Goal: Task Accomplishment & Management: Manage account settings

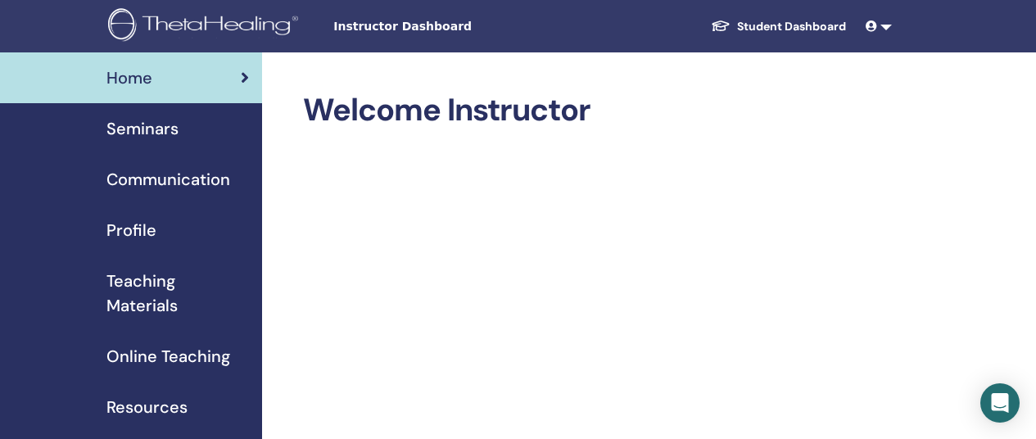
click at [129, 133] on span "Seminars" at bounding box center [142, 128] width 72 height 25
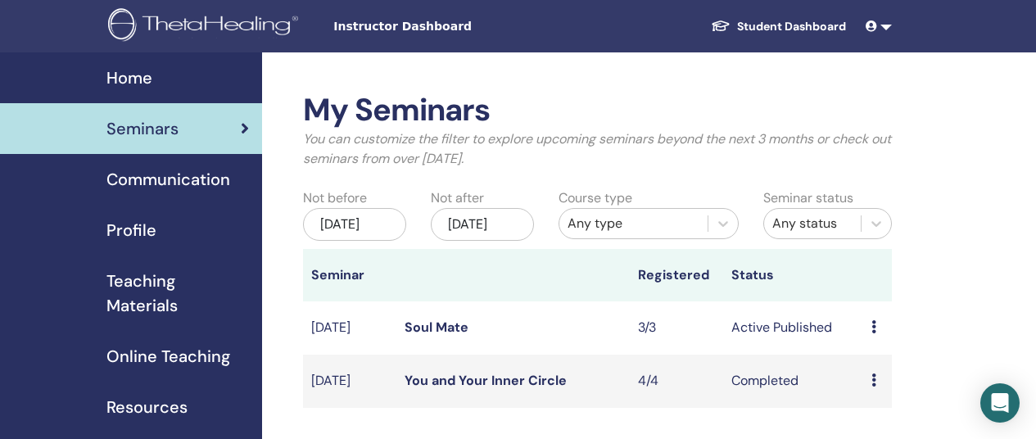
click at [444, 336] on link "Soul Mate" at bounding box center [437, 327] width 64 height 17
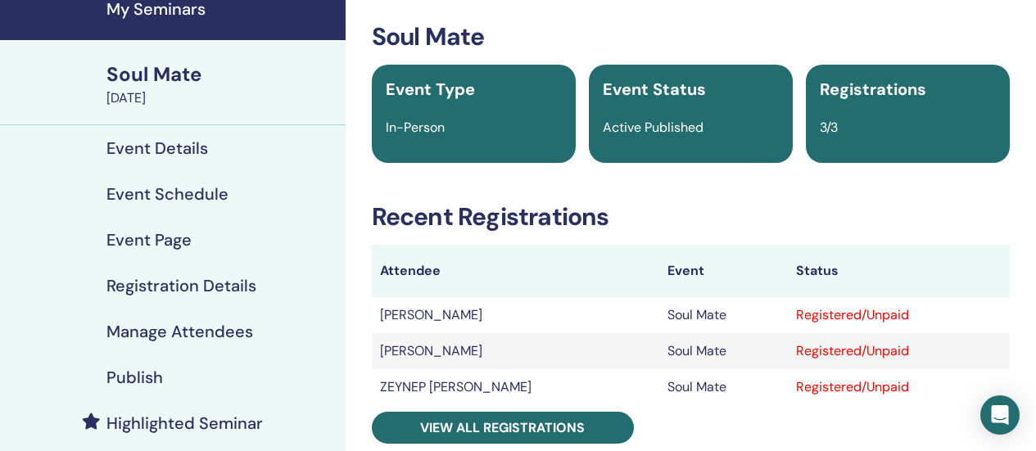
scroll to position [164, 0]
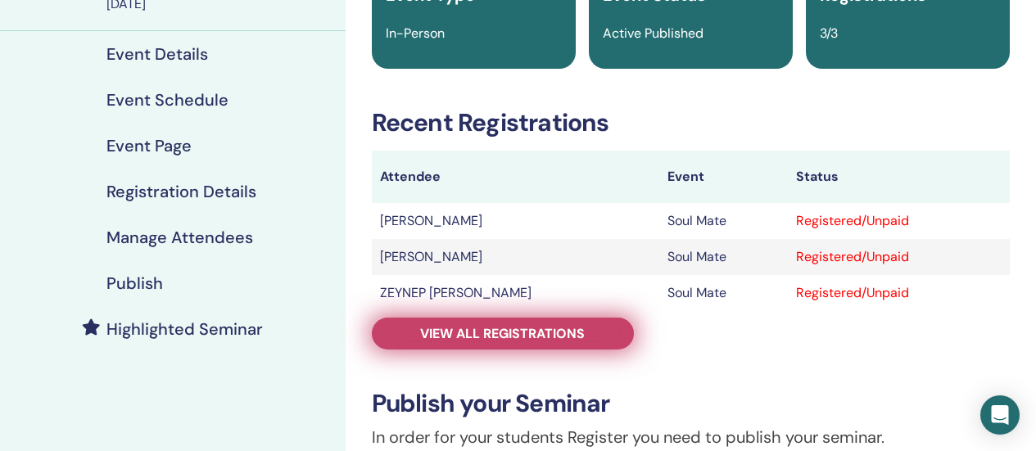
click at [549, 328] on span "View all registrations" at bounding box center [502, 333] width 165 height 17
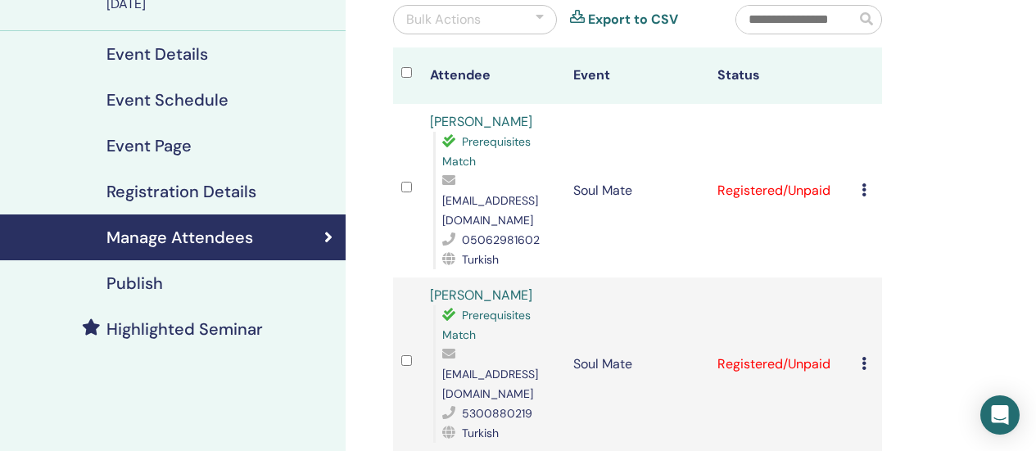
click at [863, 188] on div "Cancel Registration Do not auto-certify Mark as Paid Mark as Unpaid Mark as Abs…" at bounding box center [867, 191] width 12 height 20
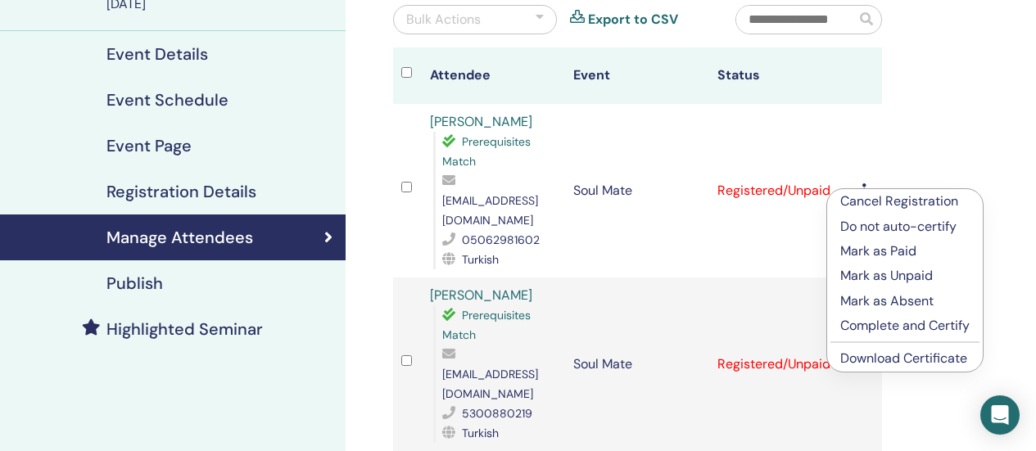
click at [875, 331] on p "Complete and Certify" at bounding box center [904, 326] width 129 height 20
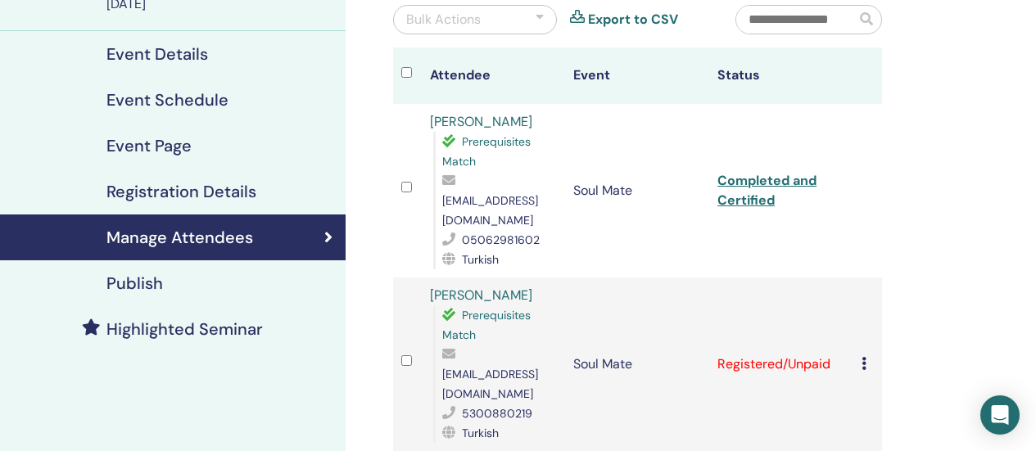
scroll to position [246, 0]
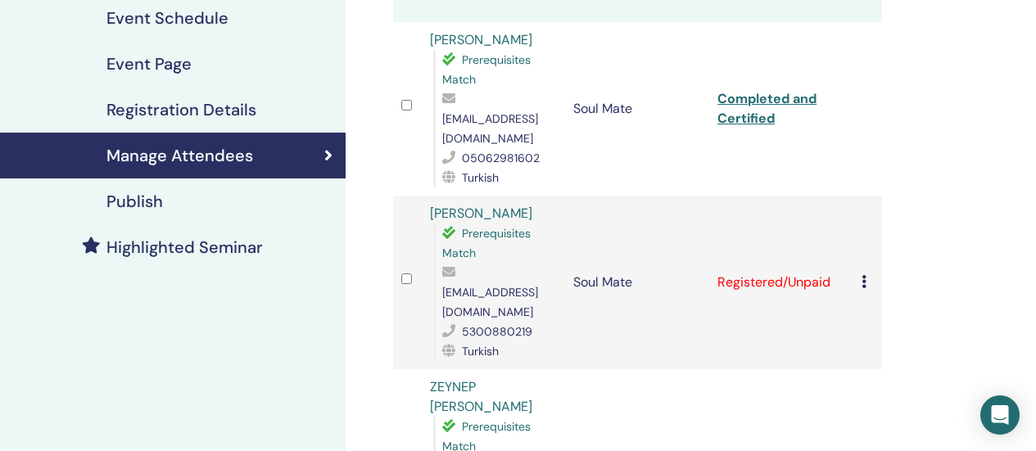
click at [866, 273] on div "Cancel Registration Do not auto-certify Mark as Paid Mark as Unpaid Mark as Abs…" at bounding box center [867, 283] width 12 height 20
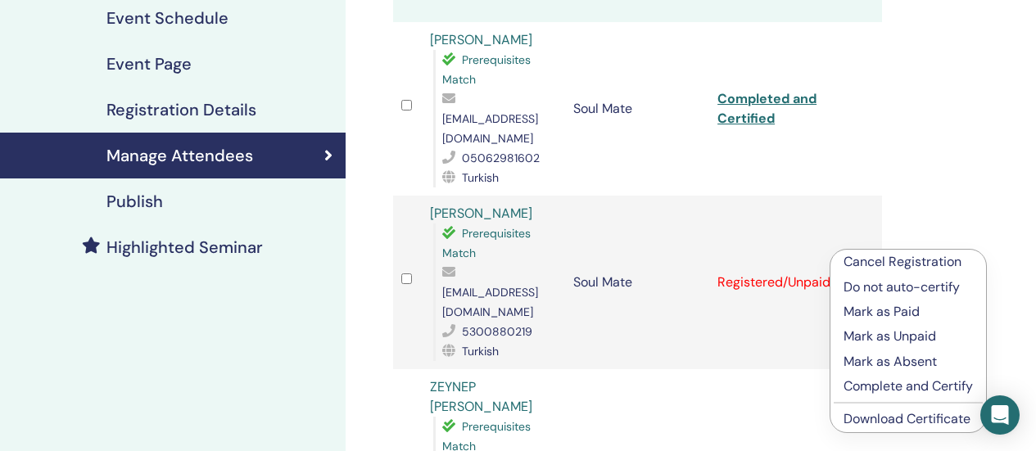
click at [874, 393] on p "Complete and Certify" at bounding box center [907, 387] width 129 height 20
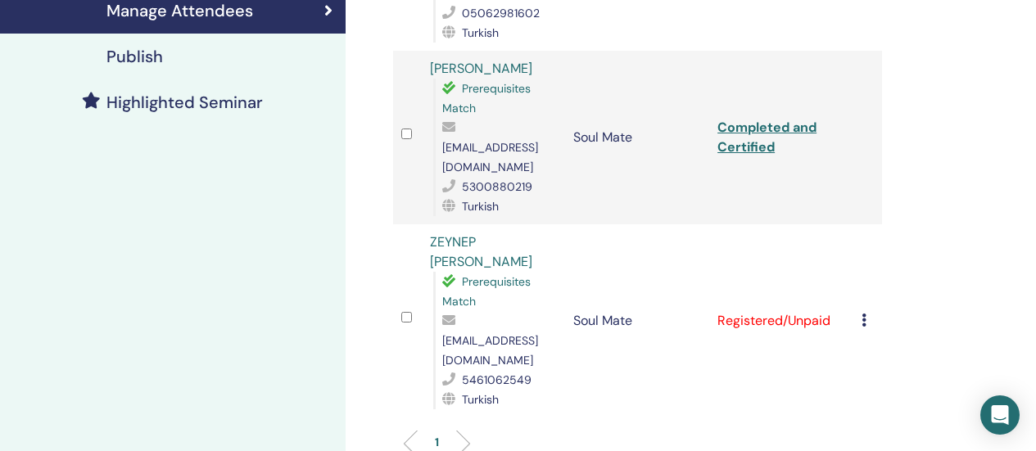
scroll to position [409, 0]
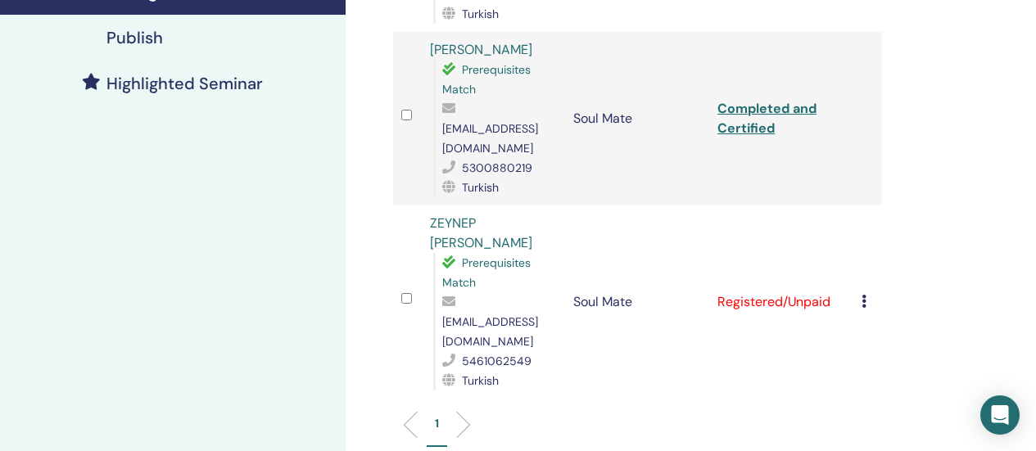
click at [864, 295] on icon at bounding box center [863, 301] width 5 height 13
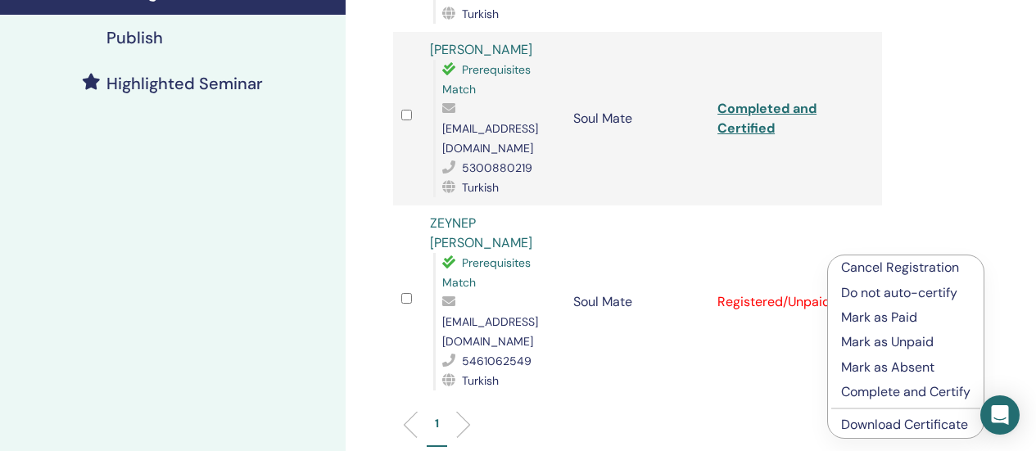
click at [878, 388] on p "Complete and Certify" at bounding box center [905, 392] width 129 height 20
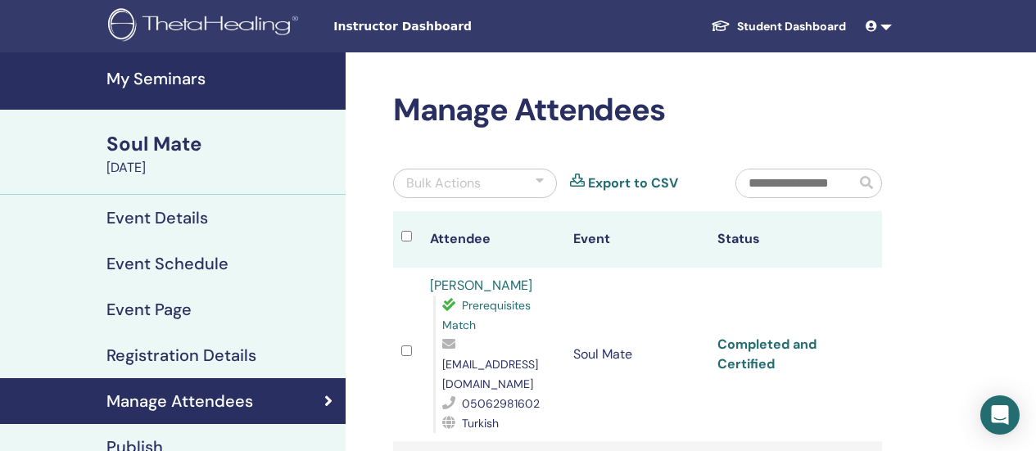
click at [757, 336] on link "Completed and Certified" at bounding box center [766, 354] width 99 height 37
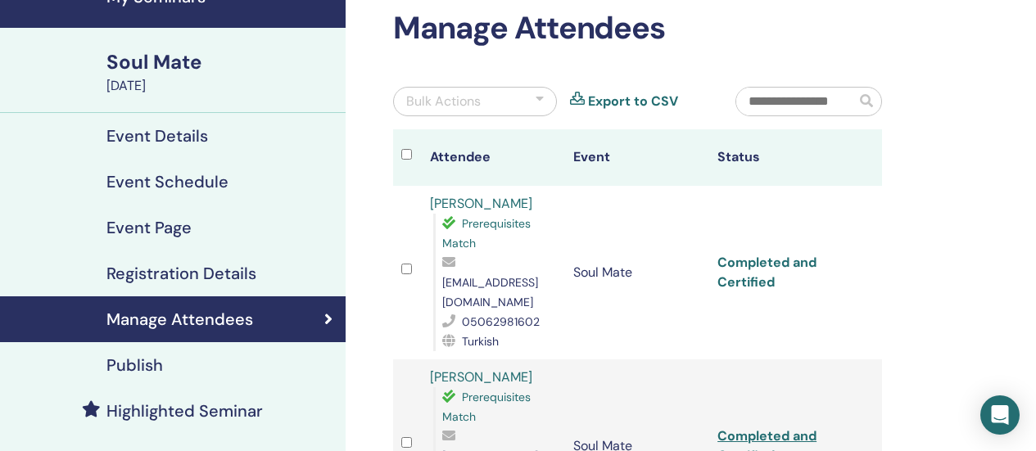
scroll to position [164, 0]
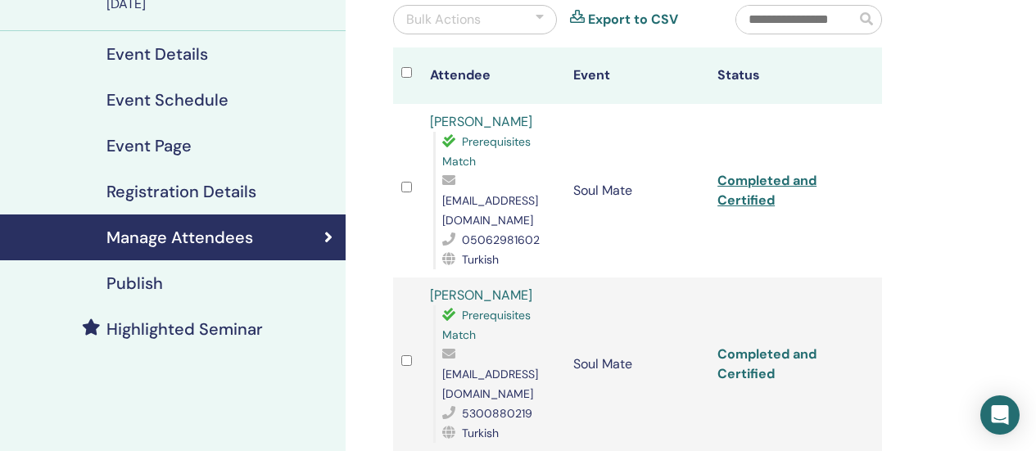
click at [755, 346] on link "Completed and Certified" at bounding box center [766, 364] width 99 height 37
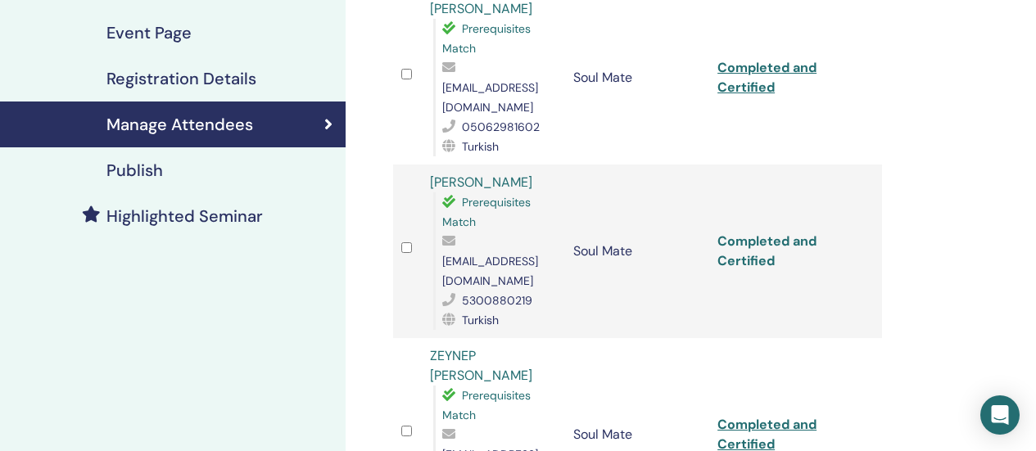
scroll to position [328, 0]
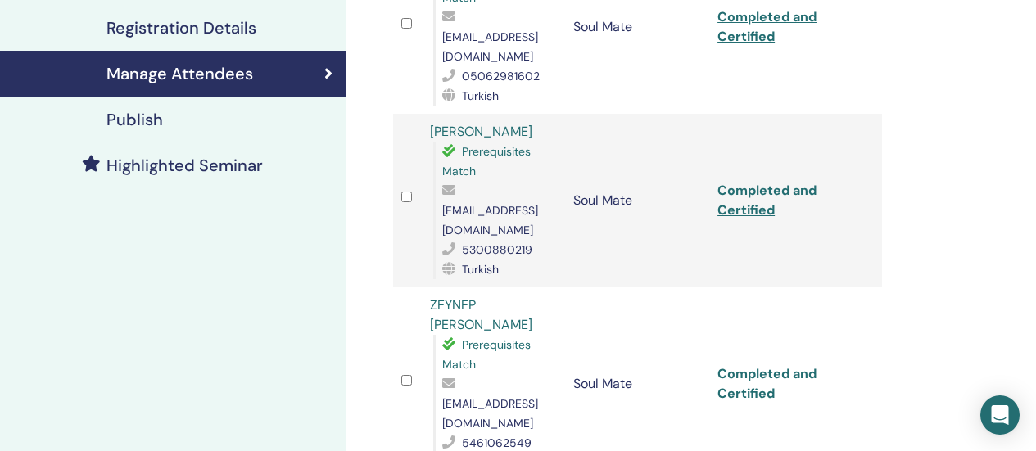
click at [765, 365] on link "Completed and Certified" at bounding box center [766, 383] width 99 height 37
